Goal: Check status: Check status

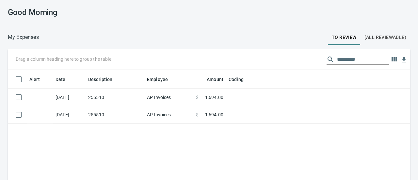
scroll to position [124, 393]
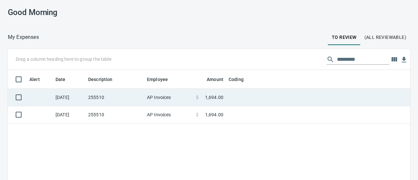
click at [108, 96] on td "255510" at bounding box center [115, 97] width 59 height 17
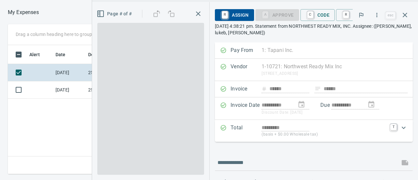
scroll to position [119, 234]
click at [308, 17] on link "C" at bounding box center [310, 14] width 6 height 7
